Goal: Information Seeking & Learning: Learn about a topic

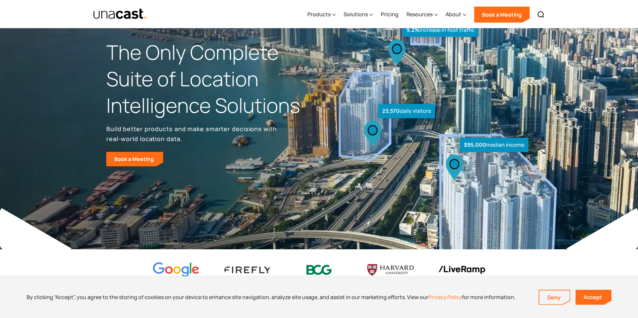
scroll to position [14, 0]
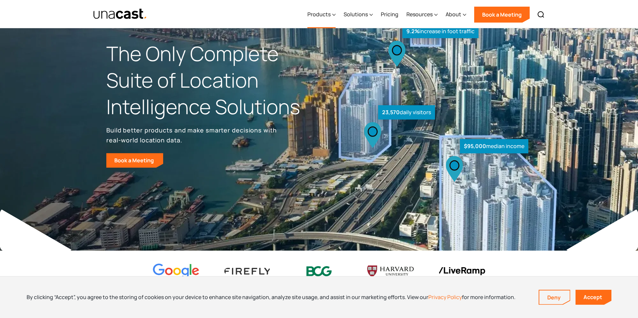
click at [332, 16] on div "Products" at bounding box center [321, 14] width 28 height 27
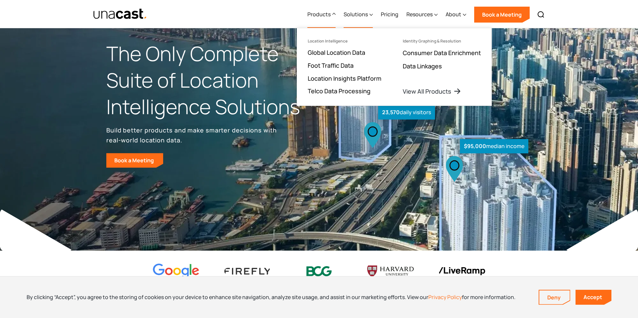
click at [358, 16] on div "Solutions" at bounding box center [356, 14] width 24 height 8
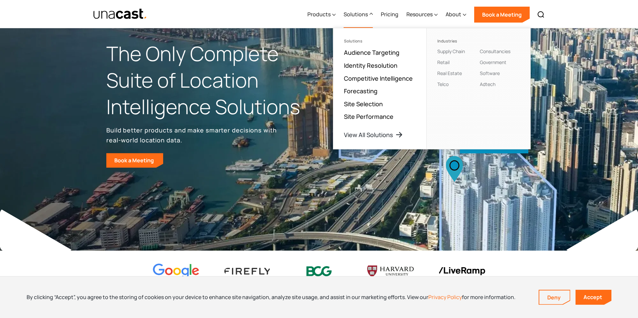
click at [259, 18] on div "Products Location Intelligence Global Location Data Foot Traffic Data Location …" at bounding box center [319, 14] width 478 height 28
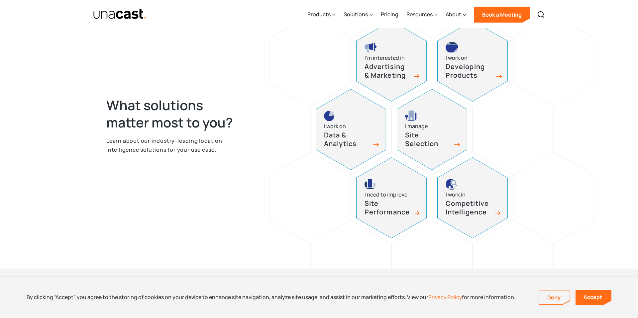
scroll to position [313, 0]
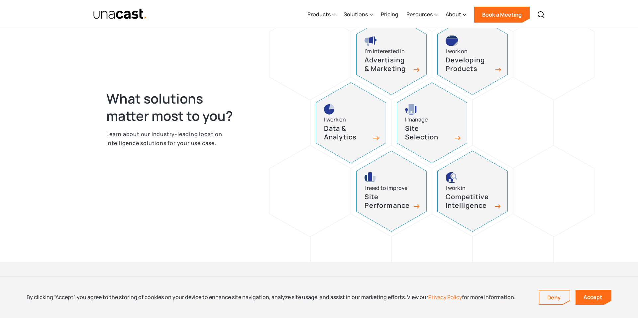
click at [460, 75] on div "I work on Developing Products" at bounding box center [473, 54] width 70 height 80
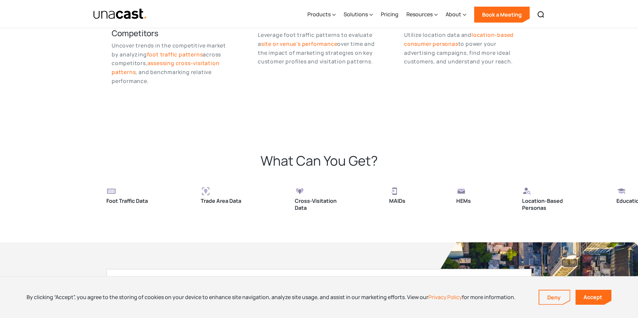
scroll to position [1301, 0]
